Goal: Task Accomplishment & Management: Manage account settings

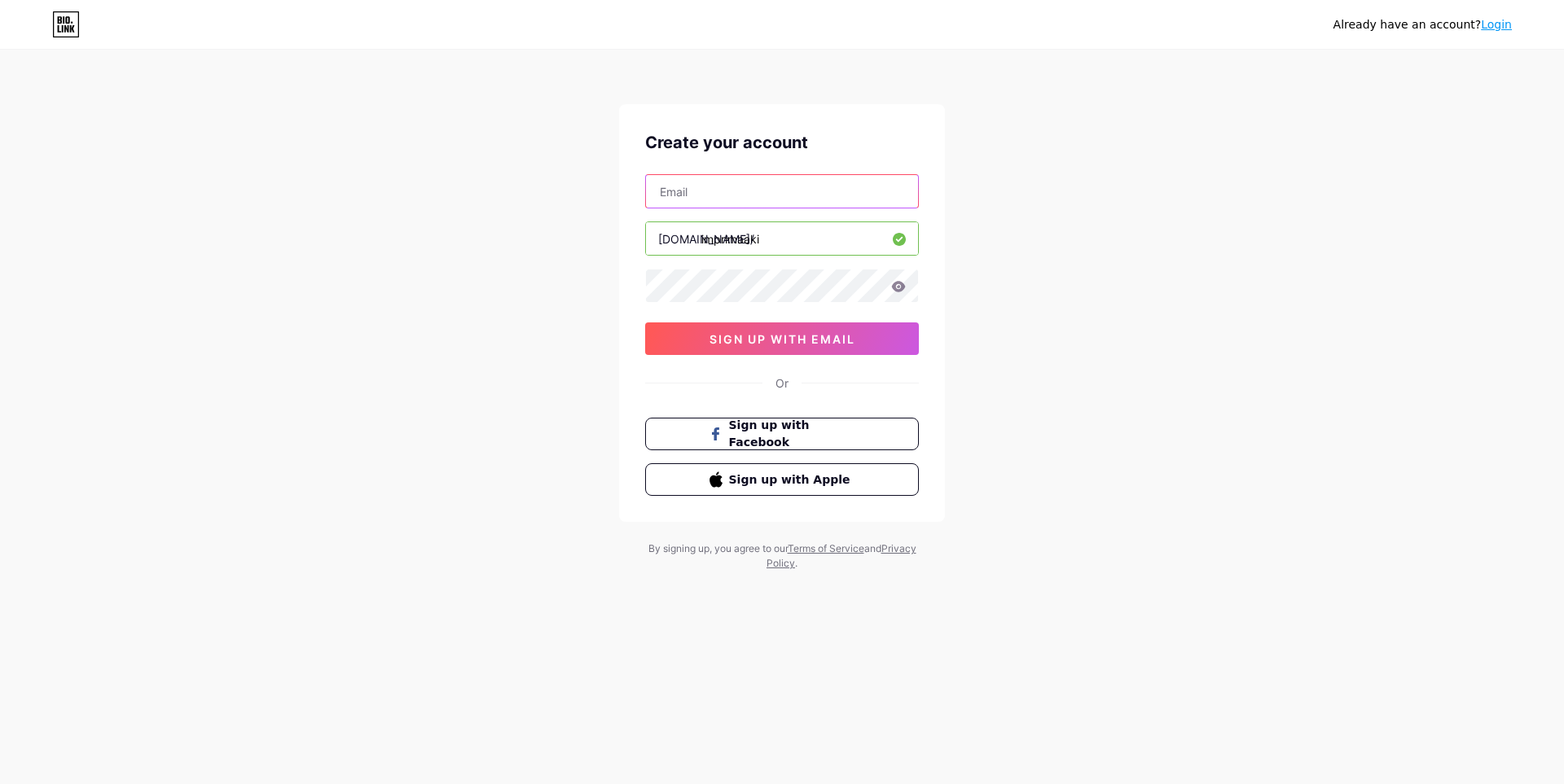
click at [808, 196] on input "text" at bounding box center [782, 191] width 272 height 32
type input "[EMAIL_ADDRESS][DOMAIN_NAME]"
click at [900, 289] on icon at bounding box center [898, 286] width 14 height 10
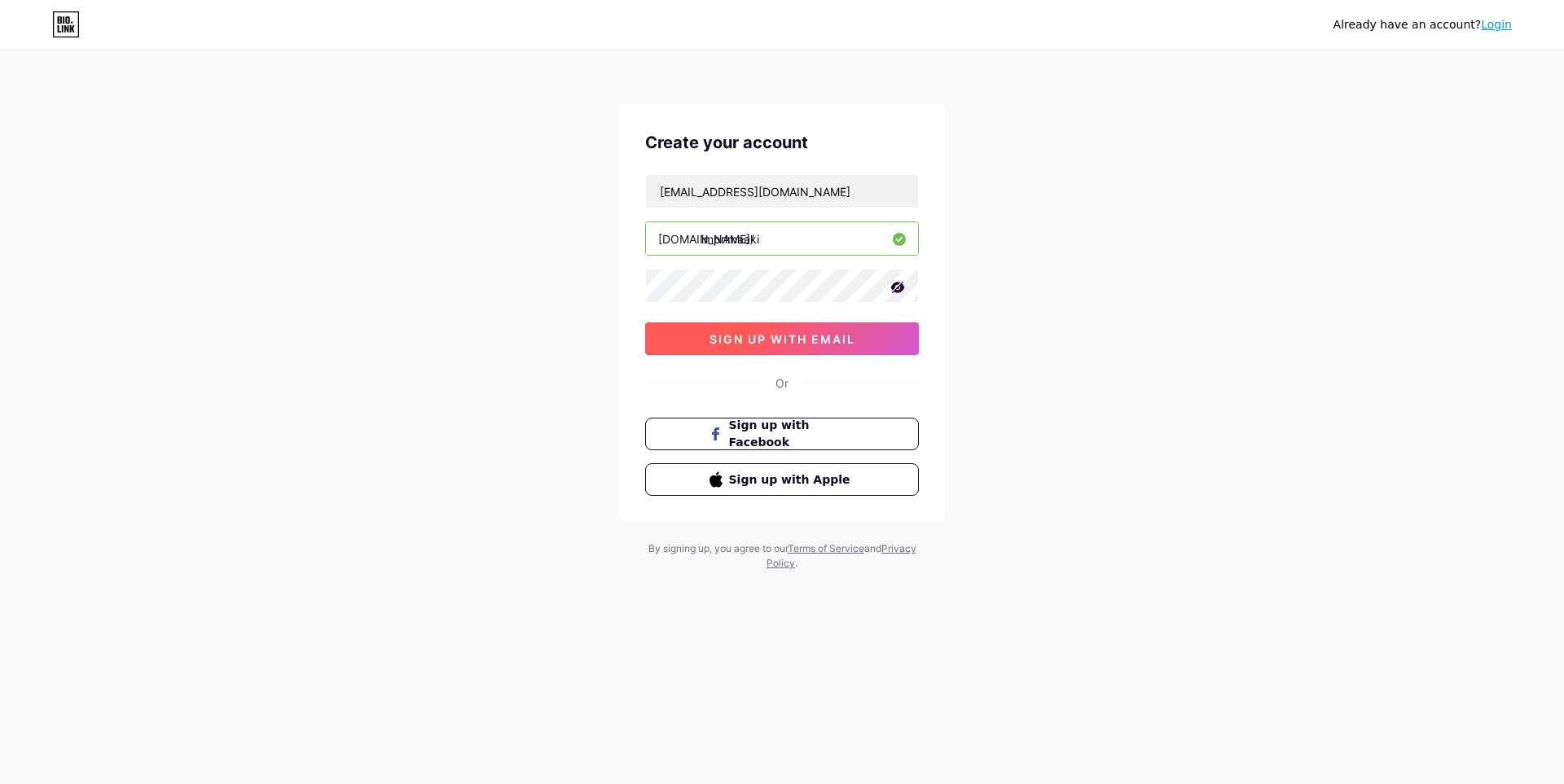
click at [817, 335] on span "sign up with email" at bounding box center [782, 339] width 146 height 14
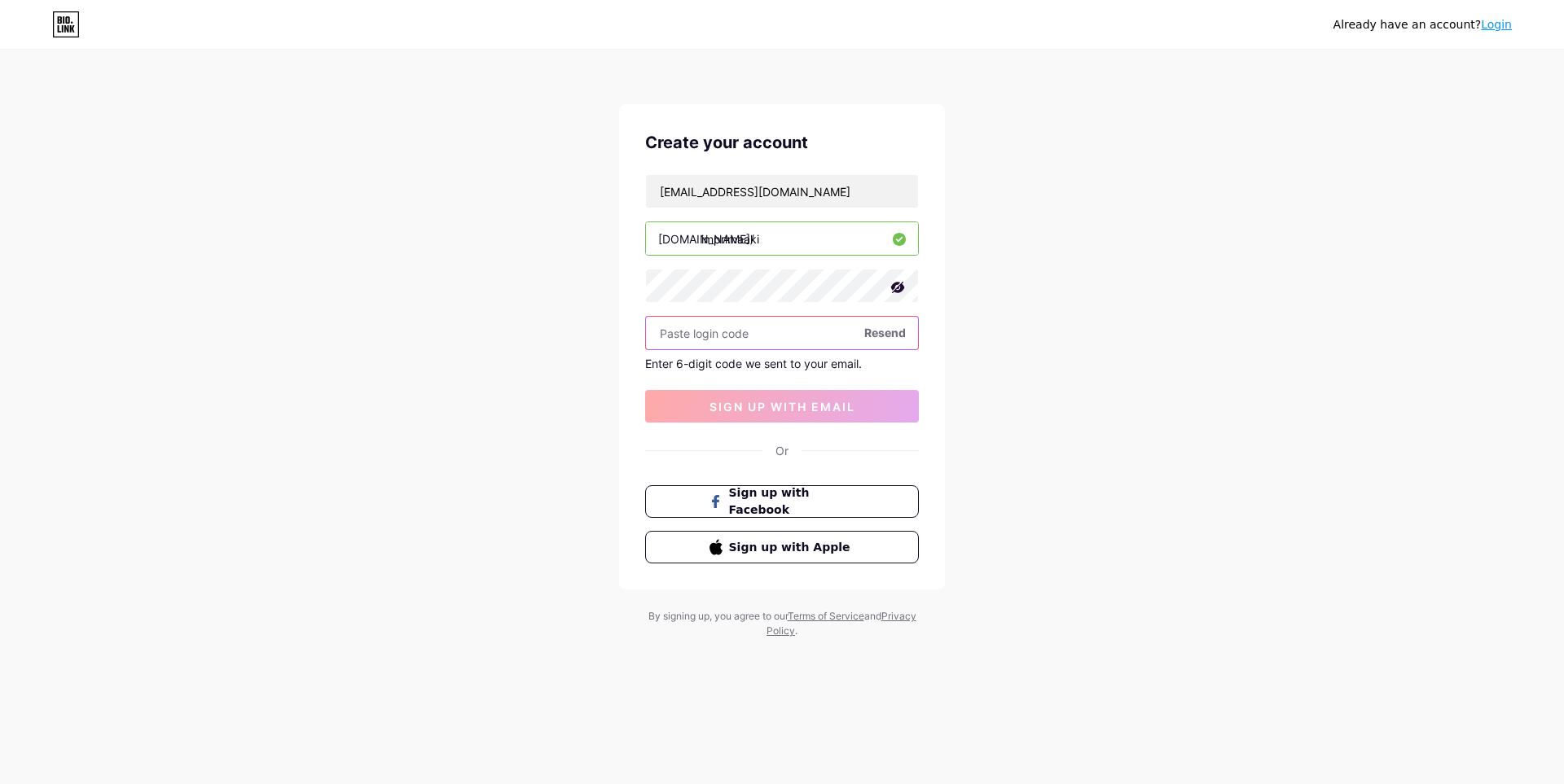
click at [800, 328] on input "text" at bounding box center [782, 332] width 272 height 32
click at [889, 337] on span "Resend" at bounding box center [885, 332] width 42 height 17
click at [805, 346] on input "text" at bounding box center [782, 332] width 272 height 32
paste input "890936"
type input "890936"
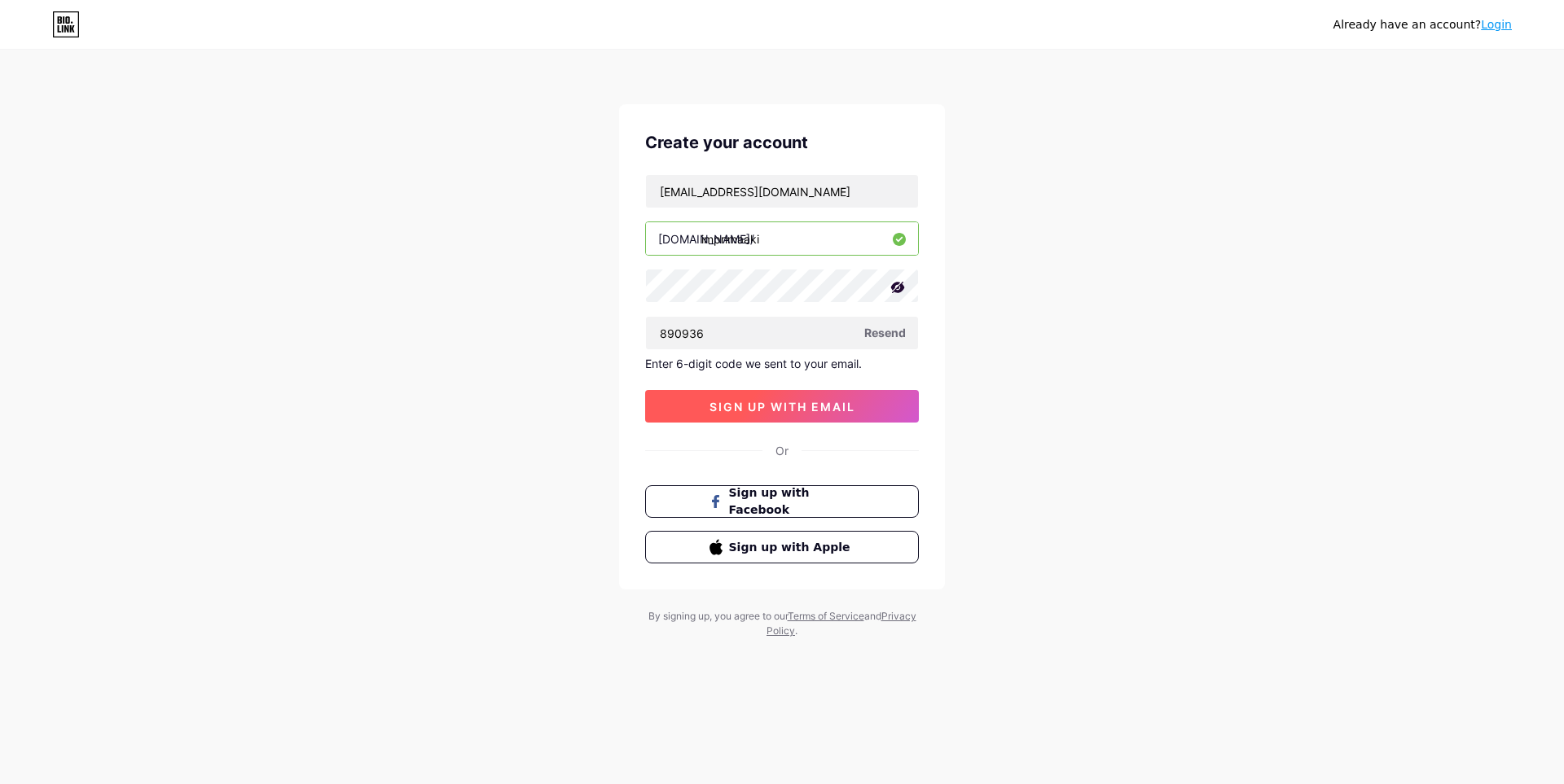
click at [794, 404] on span "sign up with email" at bounding box center [782, 406] width 146 height 14
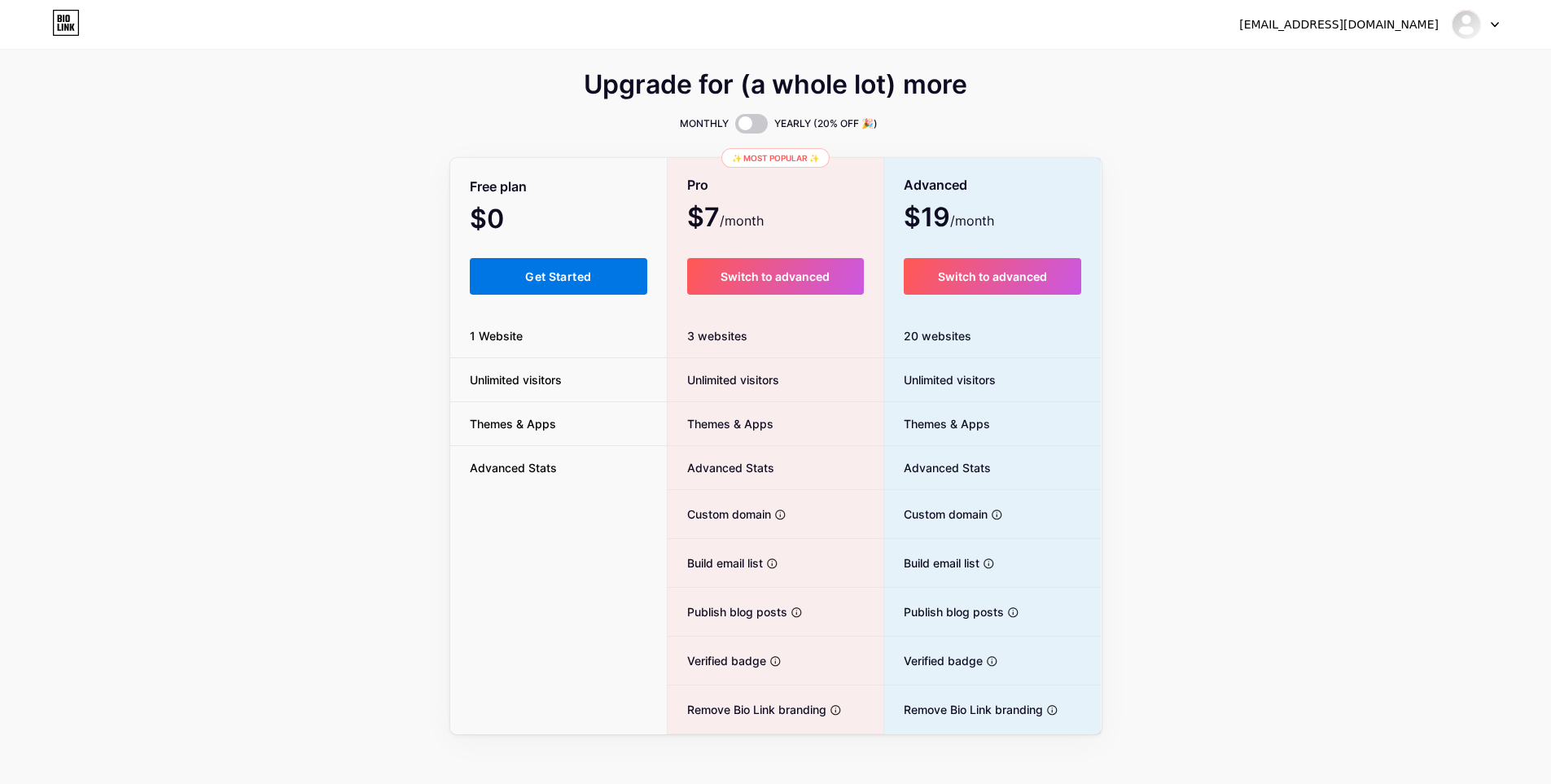
click at [563, 276] on span "Get Started" at bounding box center [558, 276] width 66 height 14
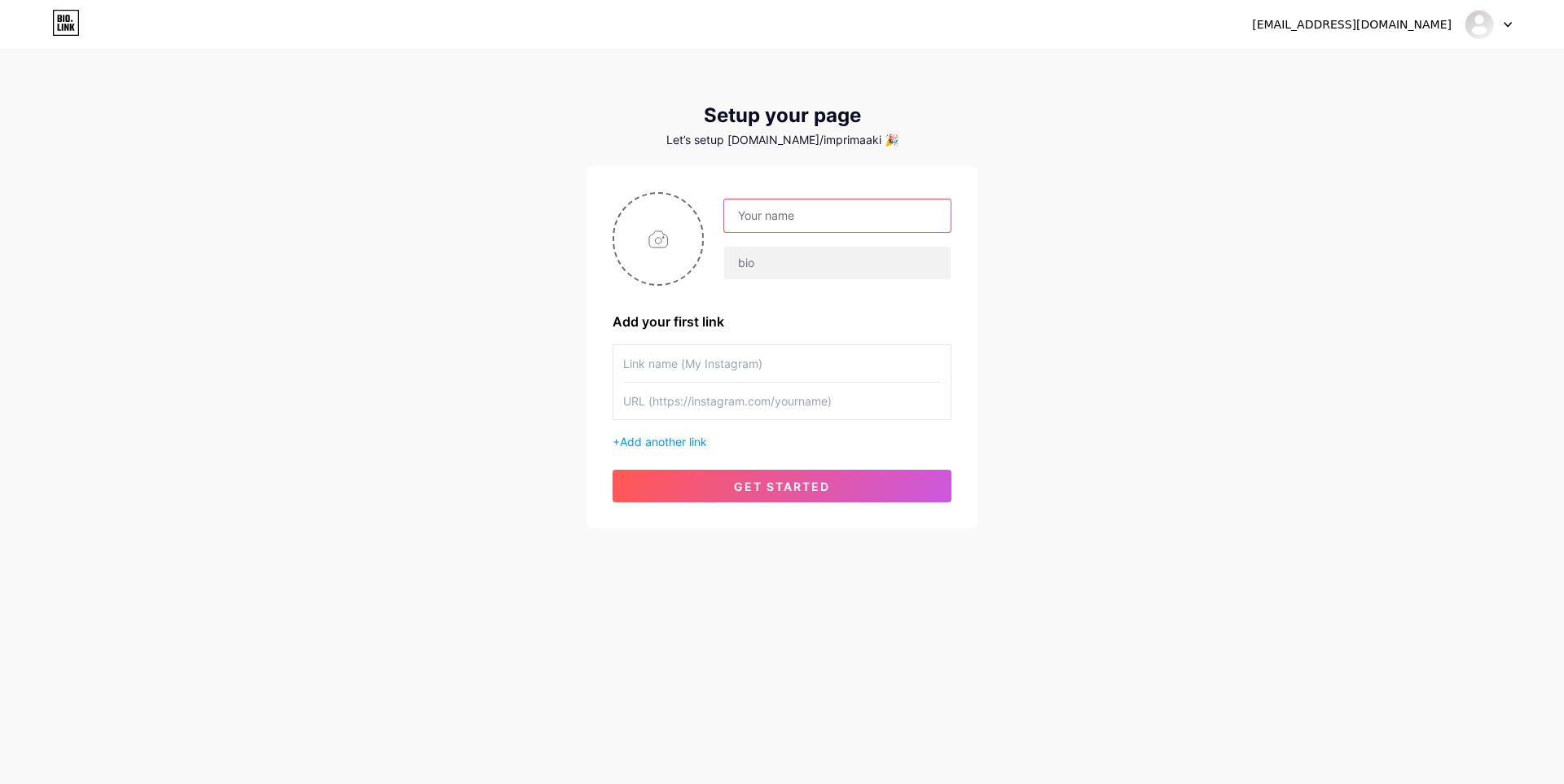
click at [832, 207] on input "text" at bounding box center [837, 215] width 226 height 32
click at [1094, 259] on div "[EMAIL_ADDRESS][DOMAIN_NAME] Dashboard Logout Setup your page Let’s setup [DOMA…" at bounding box center [782, 290] width 1564 height 581
click at [817, 212] on input "text" at bounding box center [837, 215] width 226 height 32
type input "Imprima aki"
click at [673, 256] on input "file" at bounding box center [658, 238] width 88 height 90
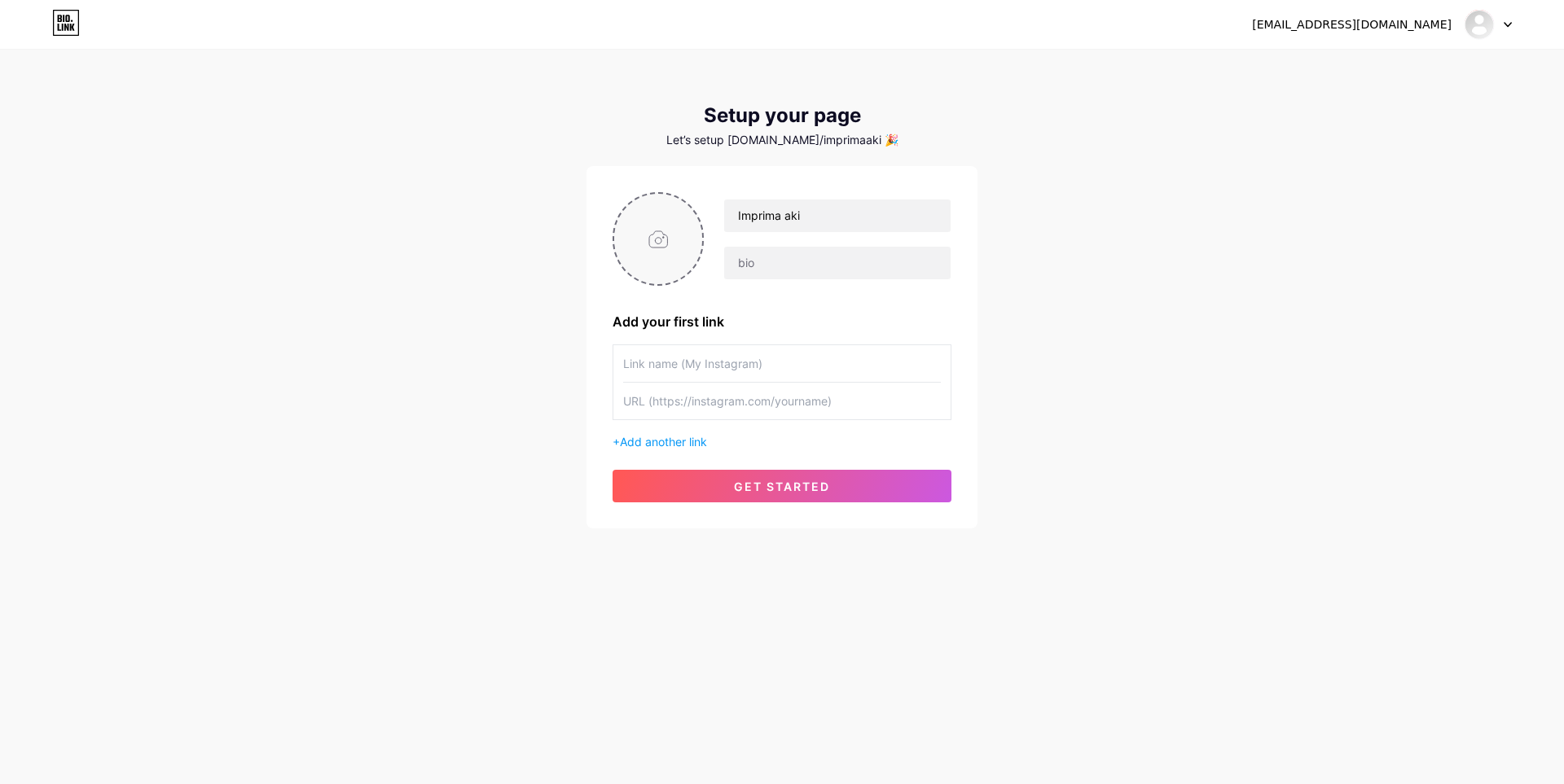
type input "C:\fakepath\logo_fundo.jpg"
click at [690, 201] on circle at bounding box center [693, 204] width 18 height 18
click at [659, 236] on input "file" at bounding box center [658, 238] width 88 height 90
type input "C:\fakepath\logo.jpg"
click at [666, 236] on img at bounding box center [658, 238] width 91 height 94
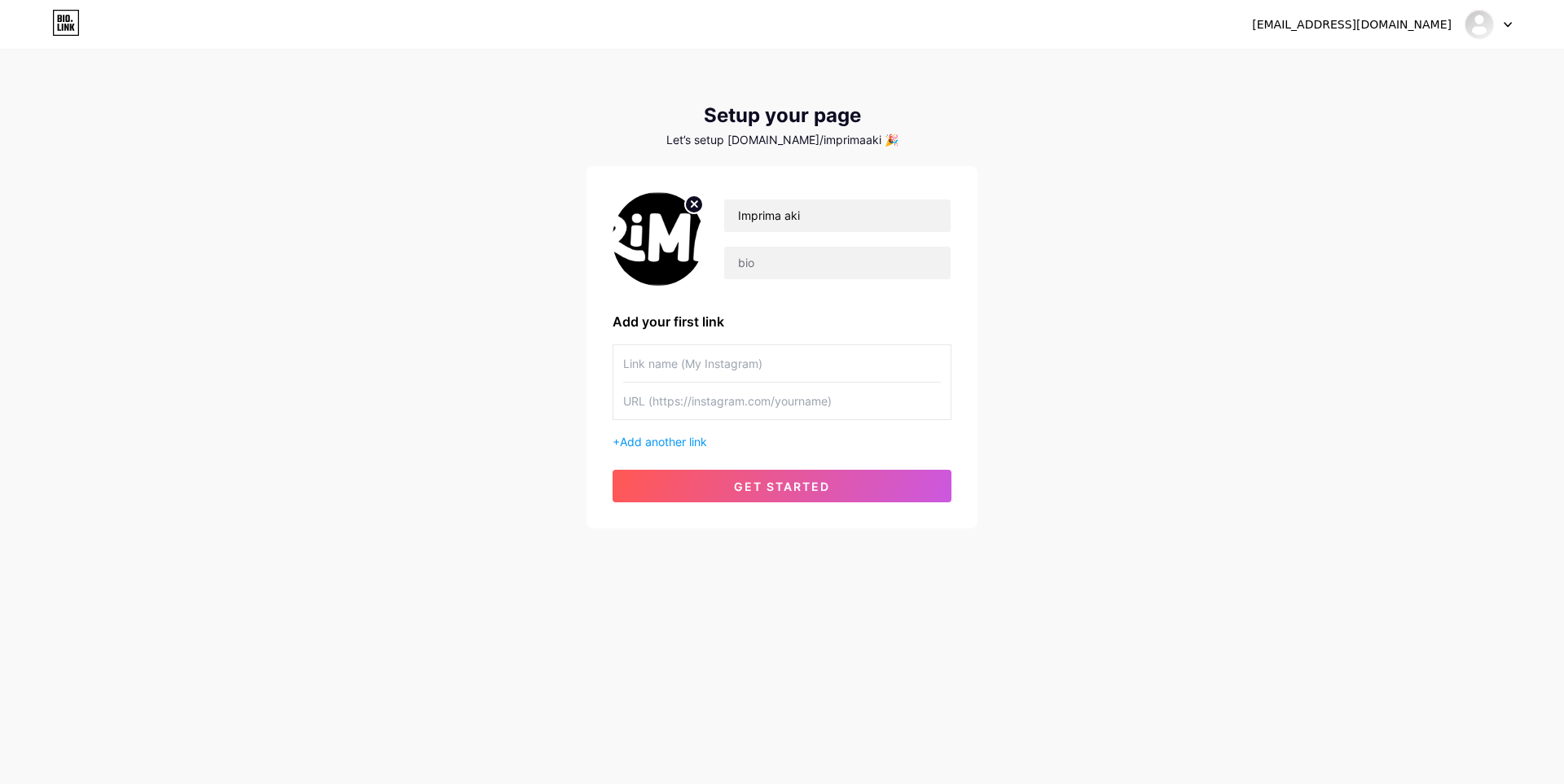
click at [653, 220] on img at bounding box center [658, 238] width 91 height 94
click at [691, 203] on circle at bounding box center [693, 204] width 18 height 18
click at [666, 238] on input "file" at bounding box center [658, 238] width 88 height 90
type input "C:\fakepath\new logo.jpg"
